Goal: Find specific page/section

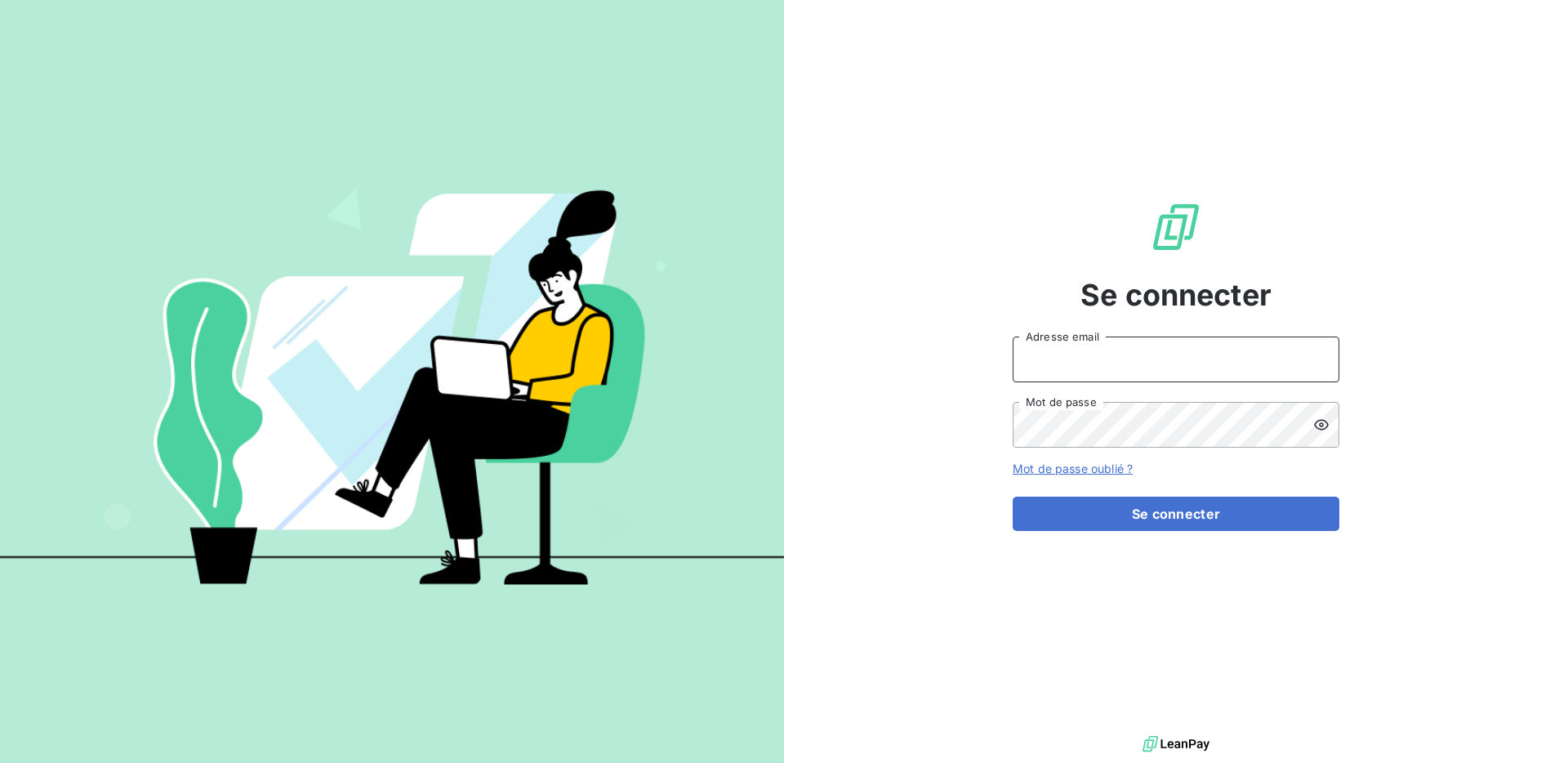
click at [1112, 369] on input "Adresse email" at bounding box center [1176, 359] width 327 height 46
click at [0, 762] on com-1password-button at bounding box center [0, 763] width 0 height 0
type input "[EMAIL_ADDRESS][DOMAIN_NAME]"
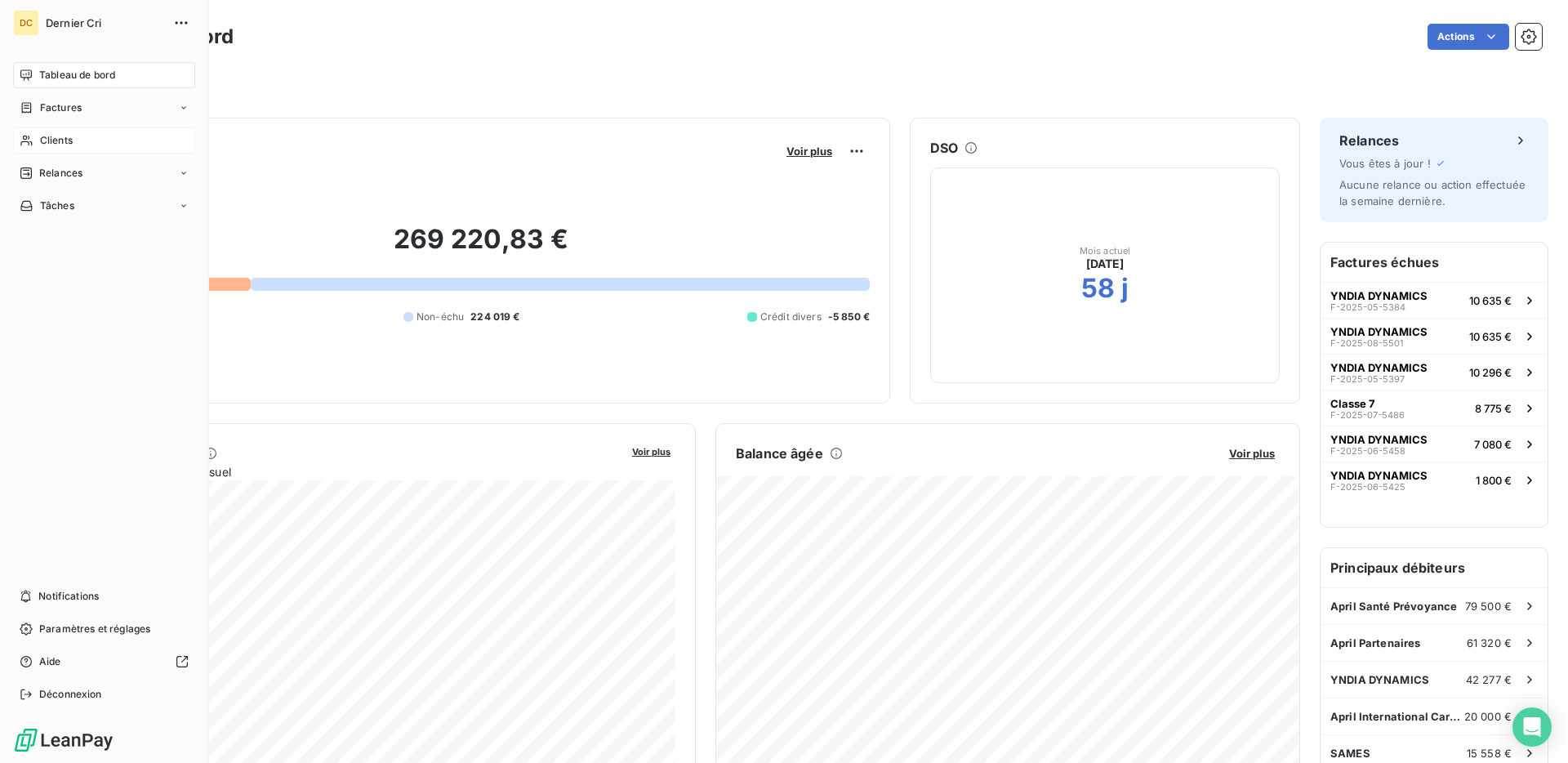
click at [55, 135] on span "Clients" at bounding box center [56, 140] width 33 height 15
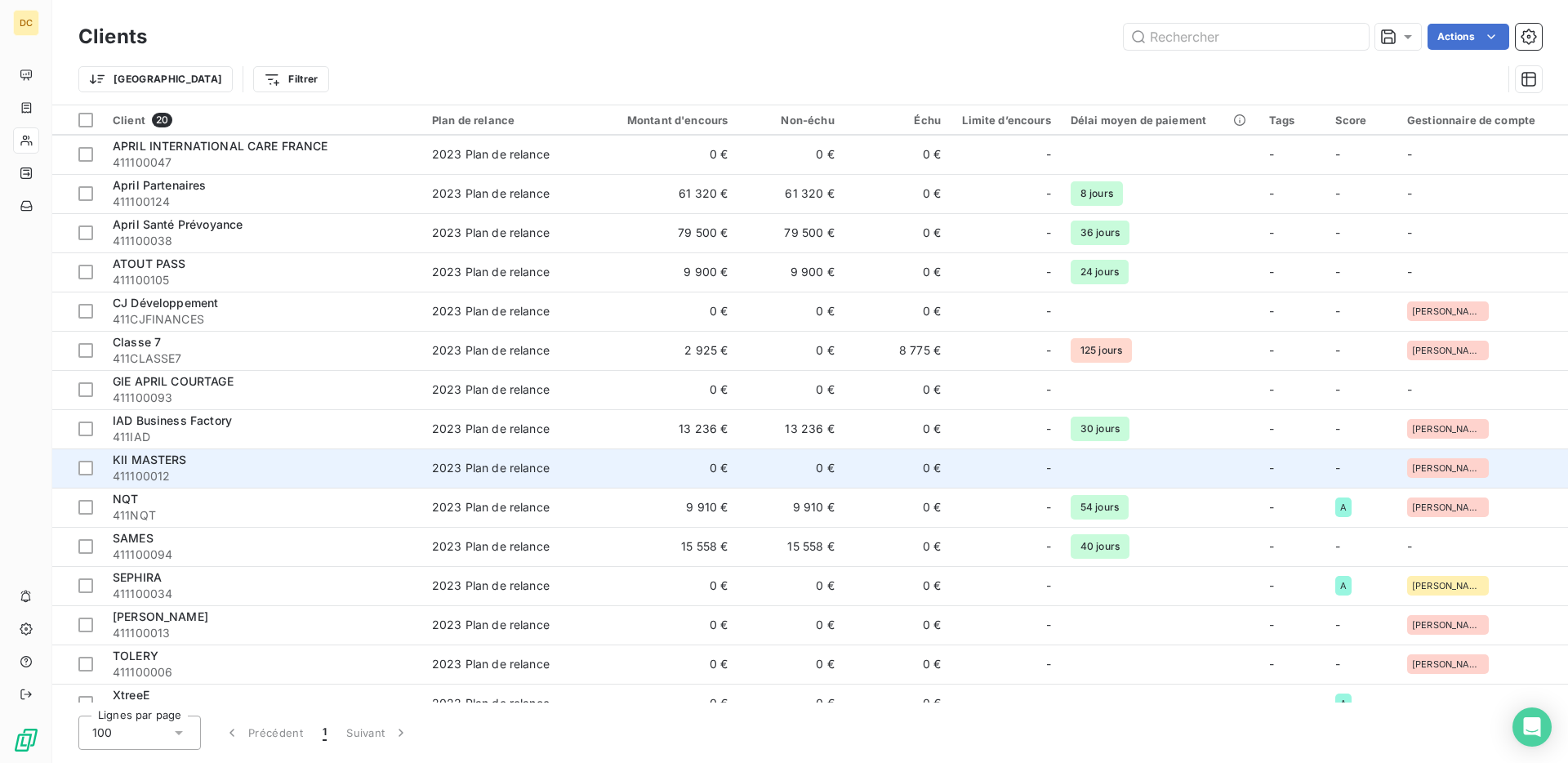
scroll to position [217, 0]
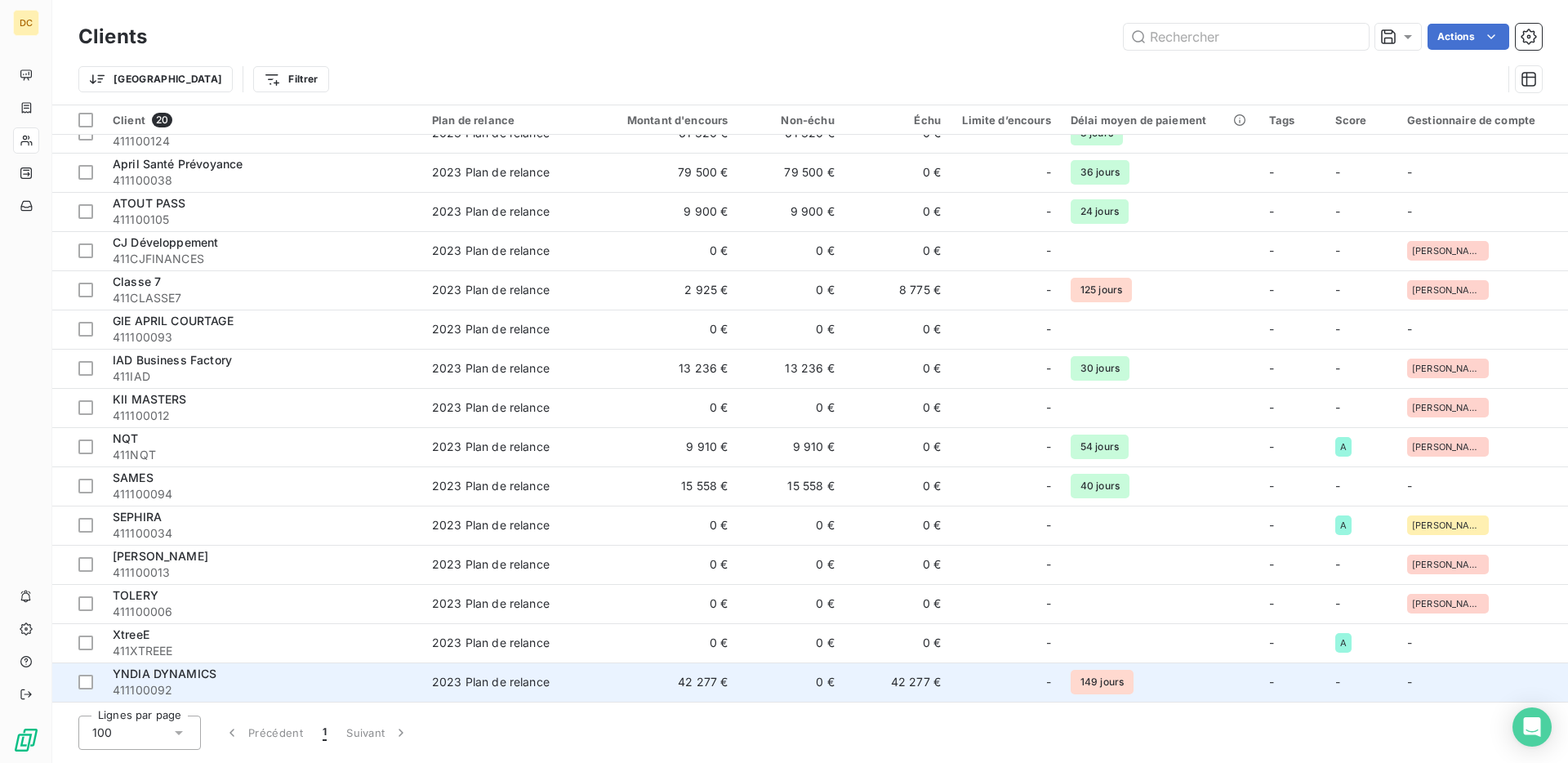
click at [282, 676] on div "YNDIA DYNAMICS" at bounding box center [262, 673] width 299 height 16
